Goal: Information Seeking & Learning: Learn about a topic

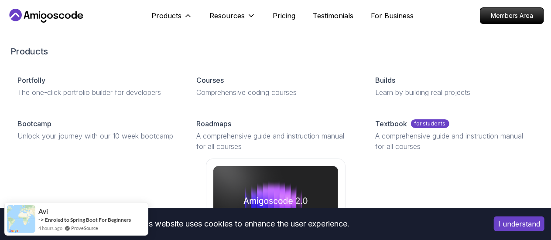
click at [338, 166] on img at bounding box center [275, 201] width 125 height 70
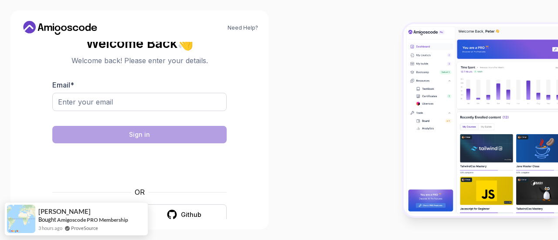
click at [391, 55] on body "Need Help? Welcome Back 👋 Welcome back! Please enter your details. Email * Sign…" at bounding box center [279, 120] width 558 height 240
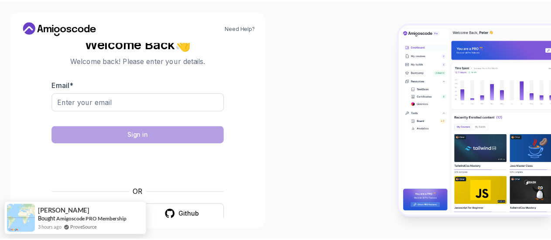
scroll to position [14, 0]
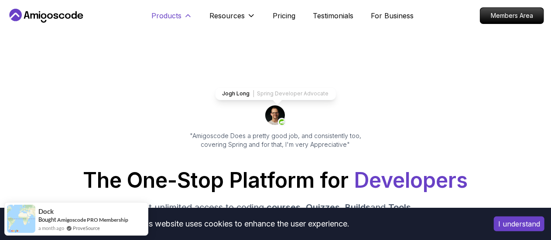
click at [188, 18] on icon at bounding box center [188, 15] width 9 height 9
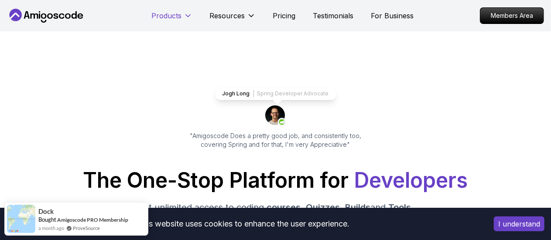
click at [188, 18] on icon at bounding box center [188, 15] width 9 height 9
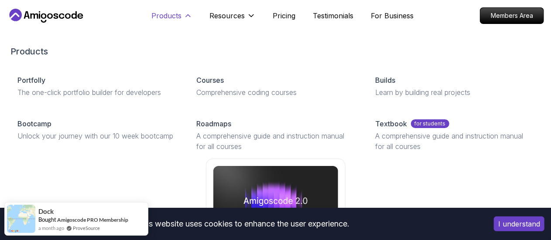
click at [174, 18] on p "Products" at bounding box center [167, 15] width 30 height 10
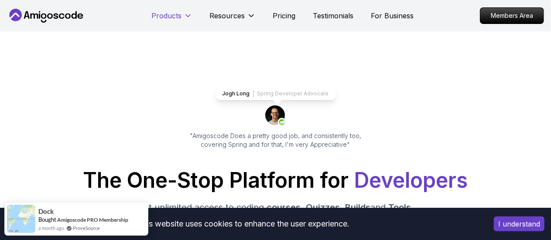
click at [174, 18] on p "Products" at bounding box center [167, 15] width 30 height 10
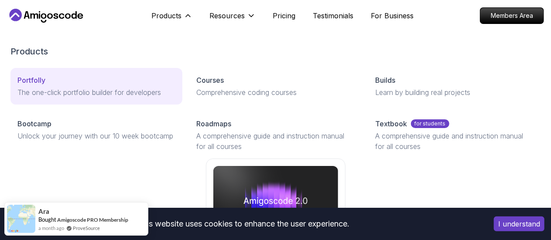
click at [28, 88] on link "Portfolly The one-click portfolio builder for developers" at bounding box center [96, 86] width 172 height 37
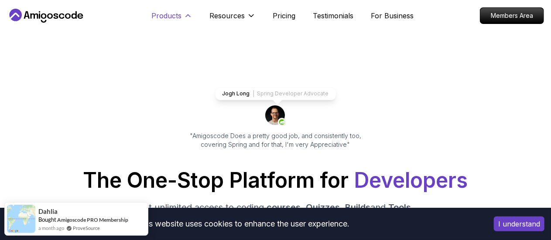
click at [173, 13] on p "Products" at bounding box center [167, 15] width 30 height 10
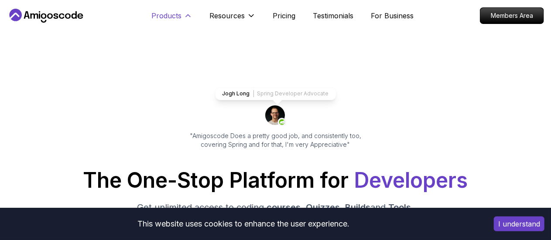
click at [182, 21] on button "Products" at bounding box center [172, 18] width 41 height 17
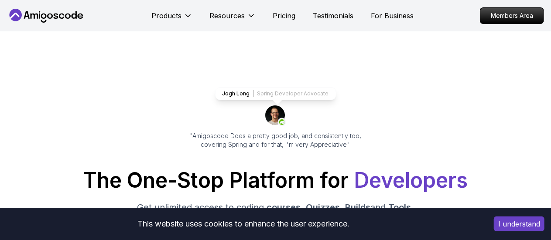
click at [149, 17] on nav "Products Resources Pricing Testimonials For Business Members Area" at bounding box center [275, 15] width 537 height 31
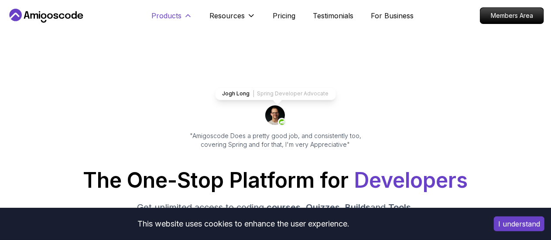
click at [184, 15] on icon at bounding box center [188, 15] width 9 height 9
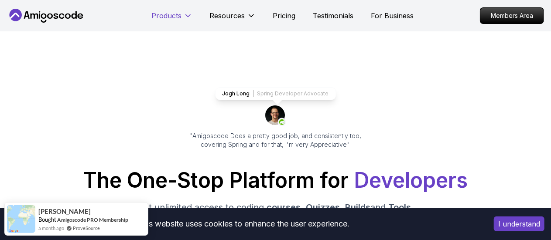
click at [184, 16] on icon at bounding box center [188, 15] width 9 height 9
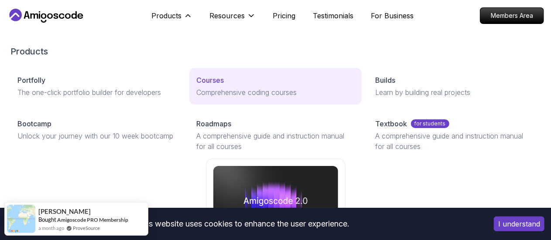
click at [196, 85] on p "Courses" at bounding box center [209, 80] width 27 height 10
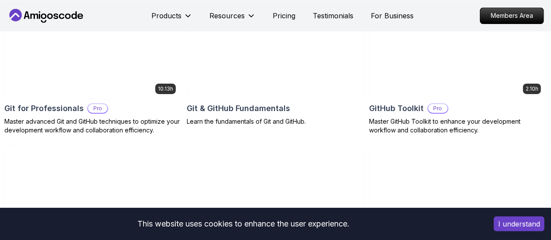
scroll to position [1090, 0]
